Goal: Find specific page/section: Find specific page/section

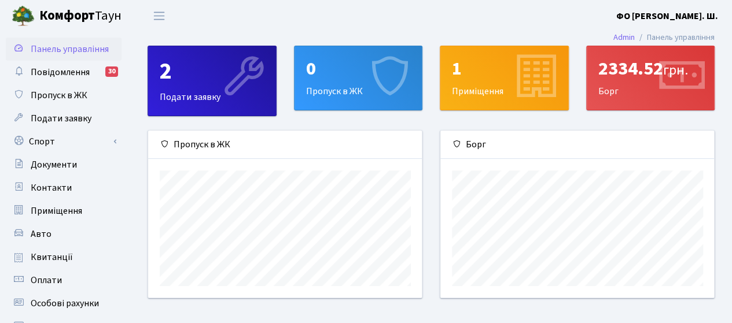
scroll to position [167, 274]
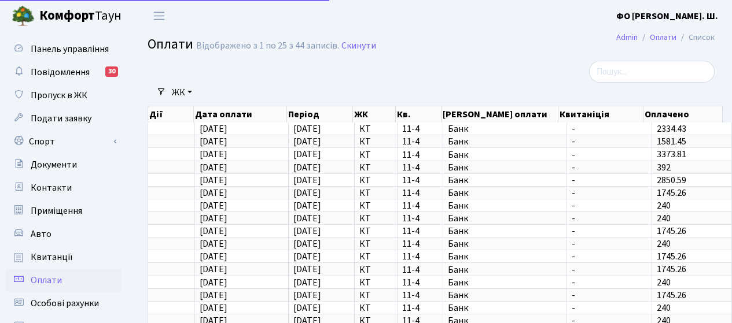
select select "25"
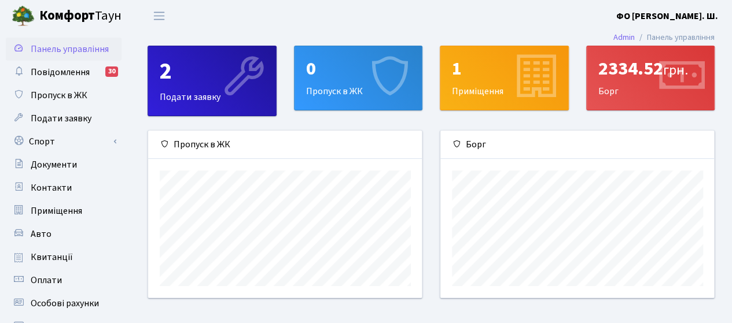
scroll to position [167, 274]
